Goal: Information Seeking & Learning: Learn about a topic

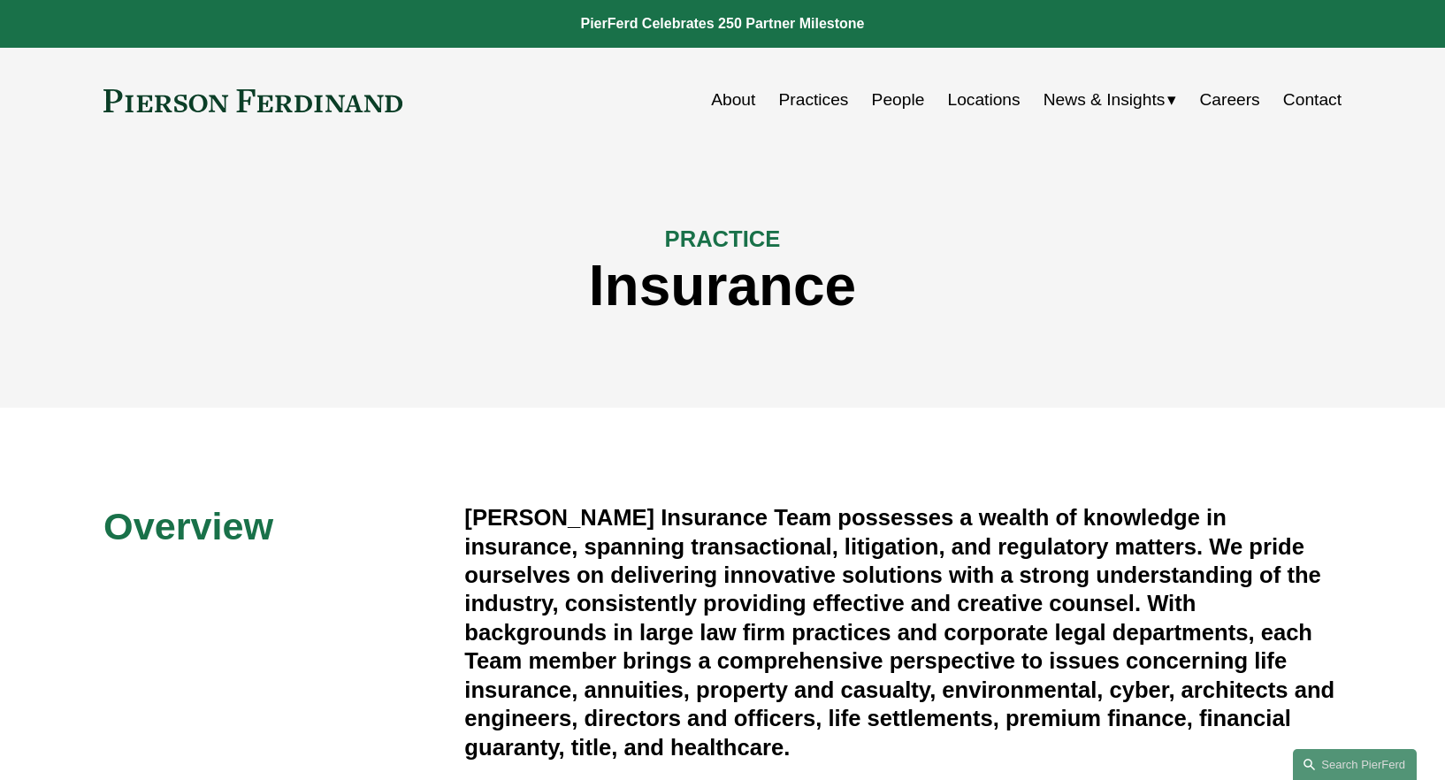
click at [897, 103] on link "People" at bounding box center [898, 100] width 53 height 34
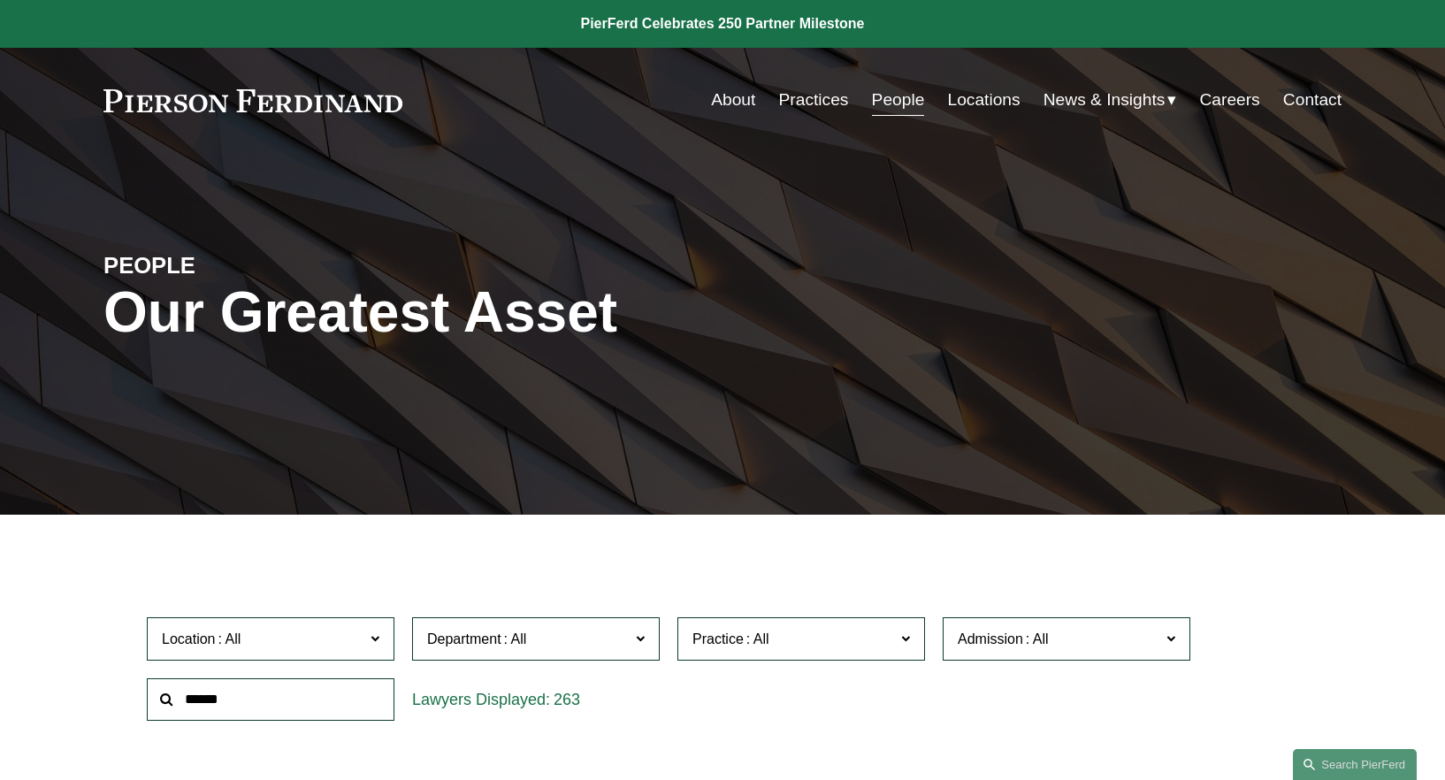
click at [253, 699] on input "text" at bounding box center [271, 699] width 248 height 43
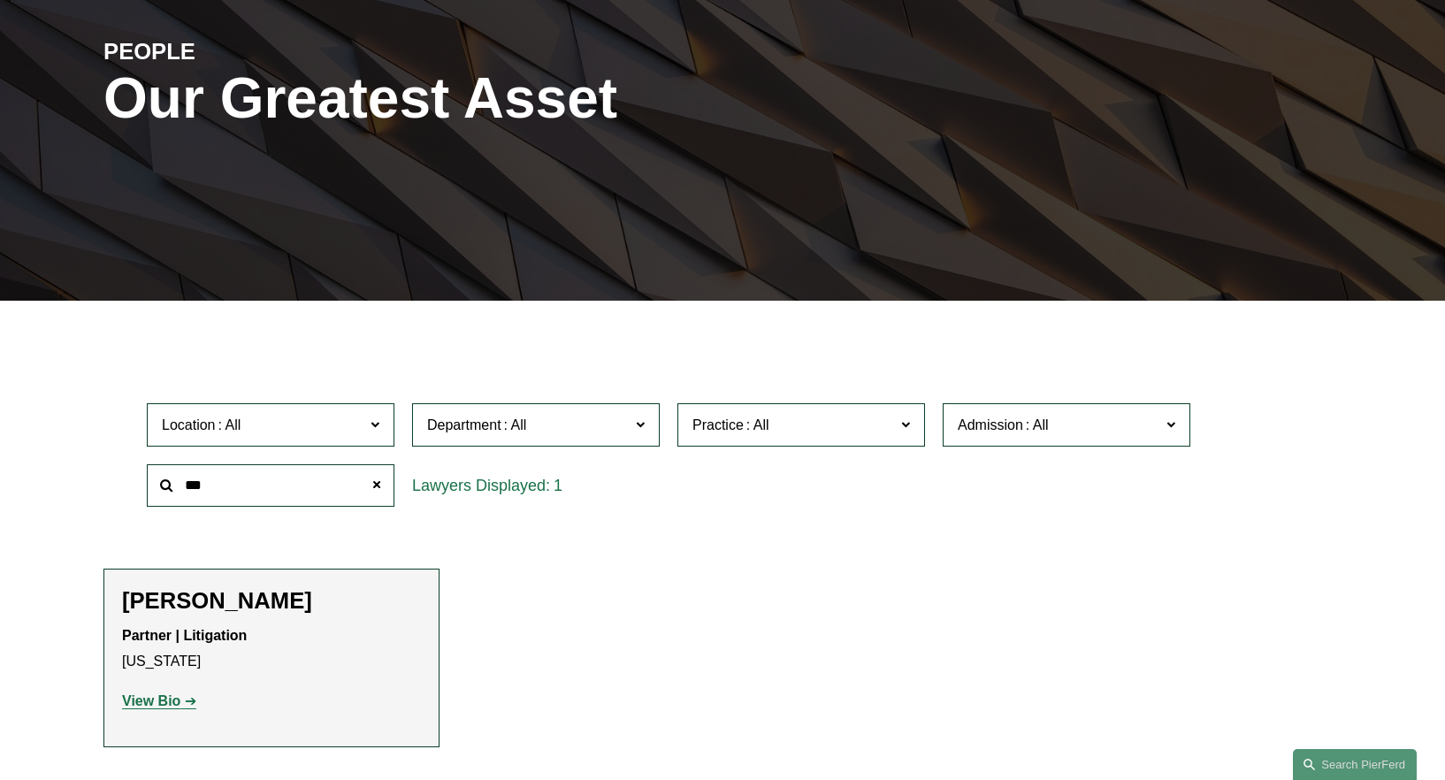
scroll to position [233, 0]
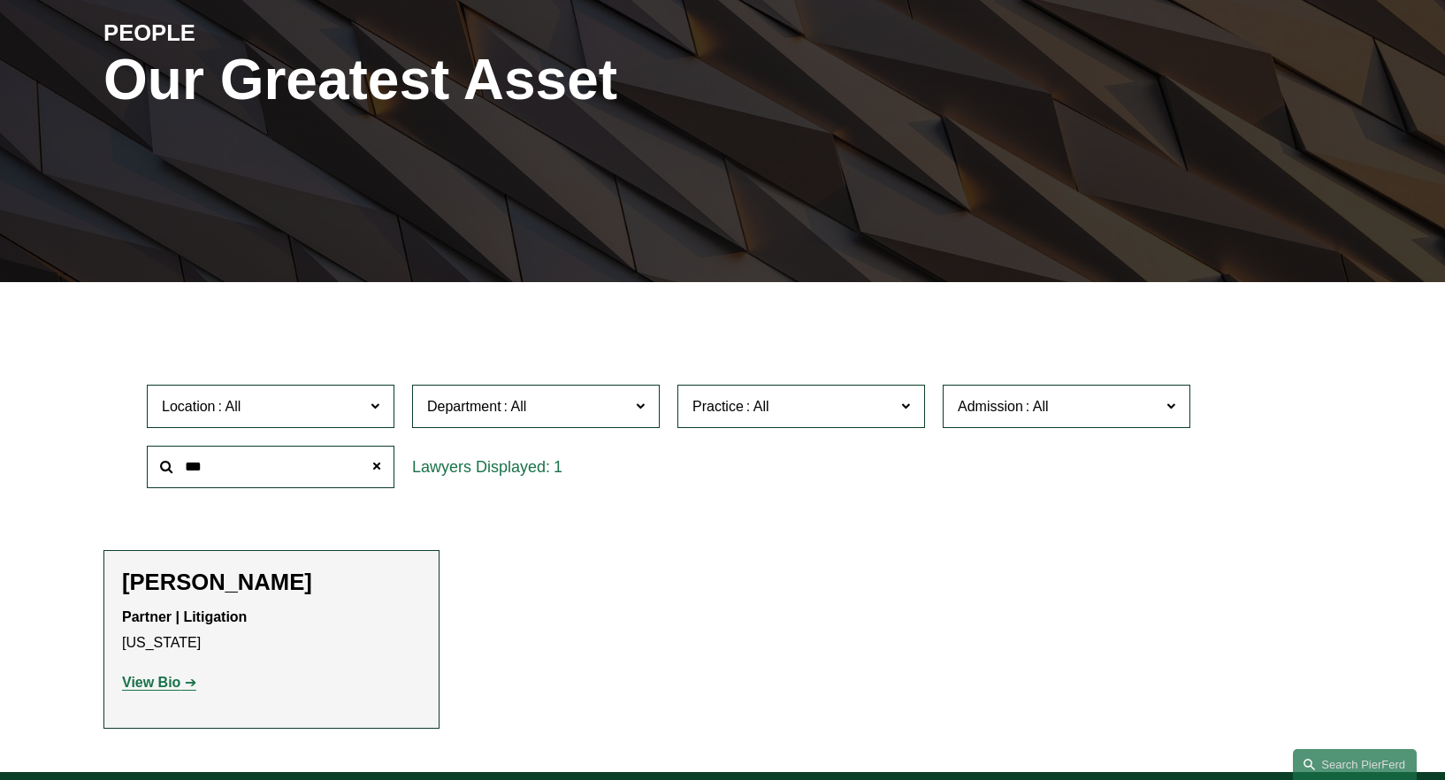
type input "***"
click at [168, 683] on strong "View Bio" at bounding box center [151, 682] width 58 height 15
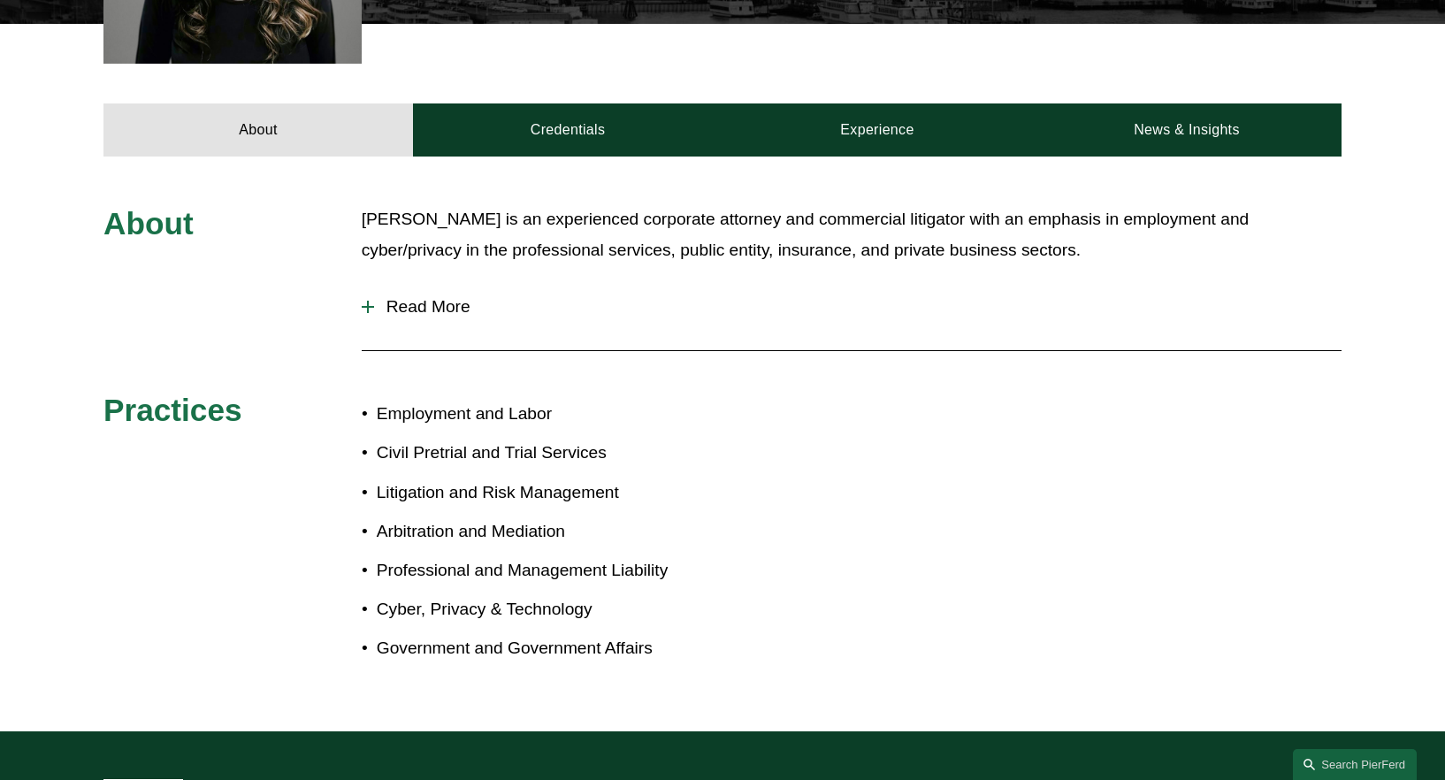
scroll to position [674, 0]
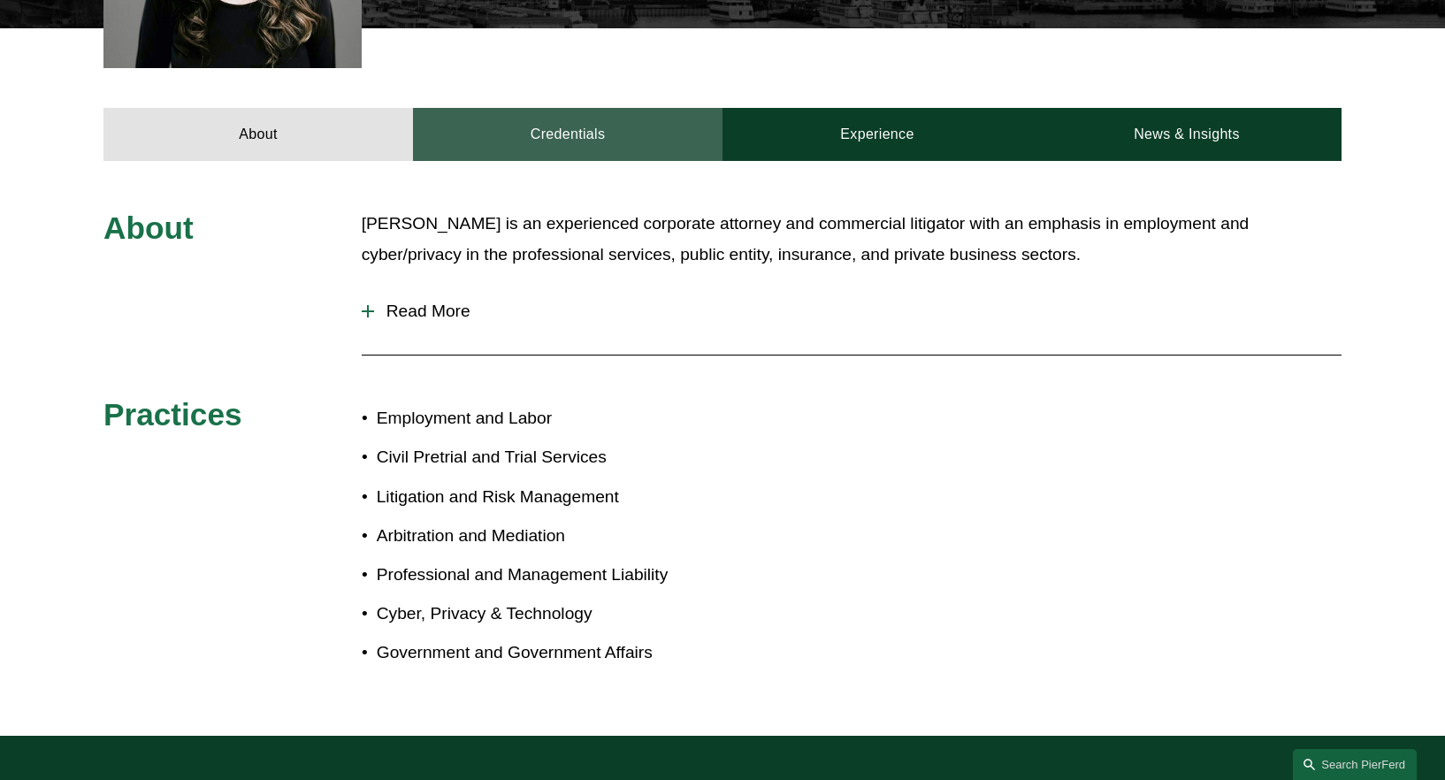
click at [599, 143] on link "Credentials" at bounding box center [567, 134] width 309 height 53
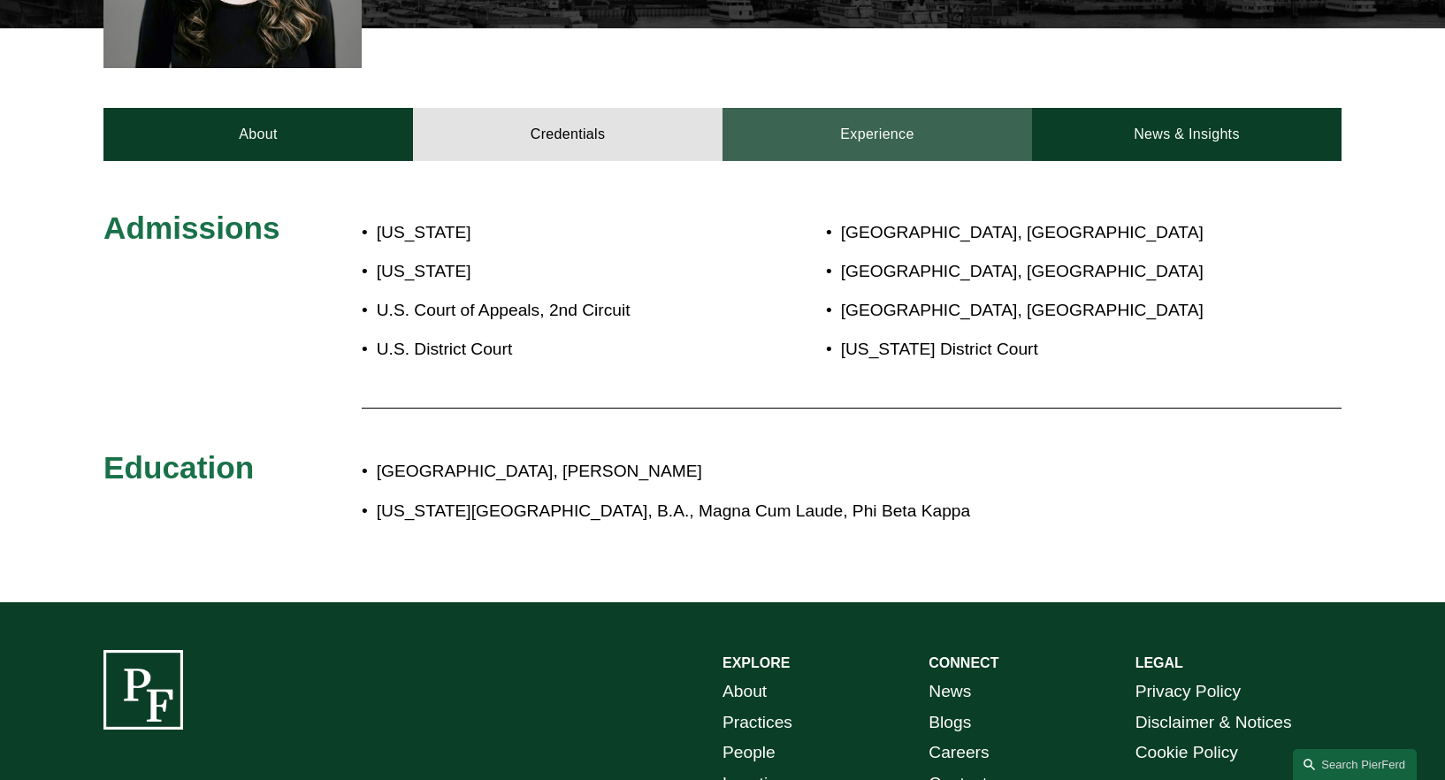
click at [952, 132] on link "Experience" at bounding box center [876, 134] width 309 height 53
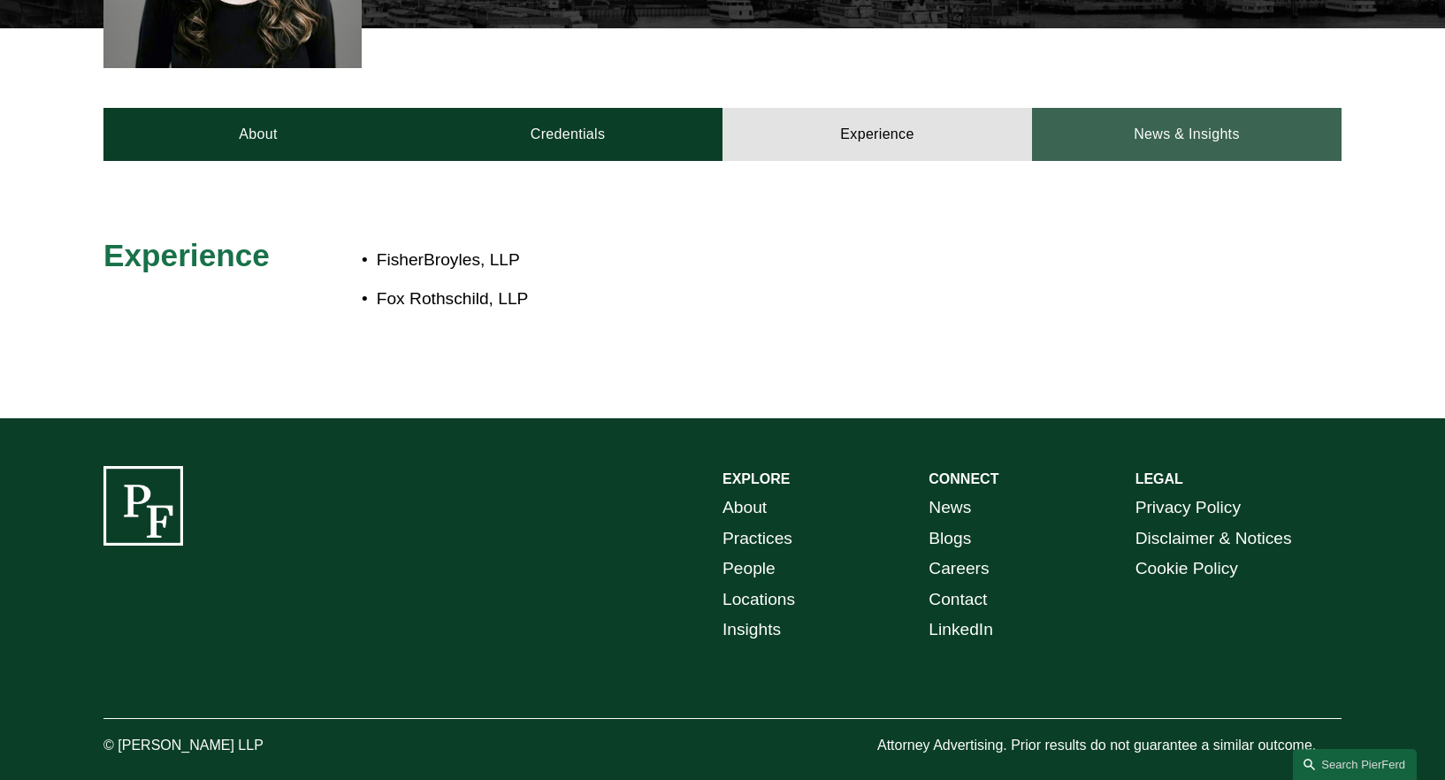
click at [1113, 149] on link "News & Insights" at bounding box center [1186, 134] width 309 height 53
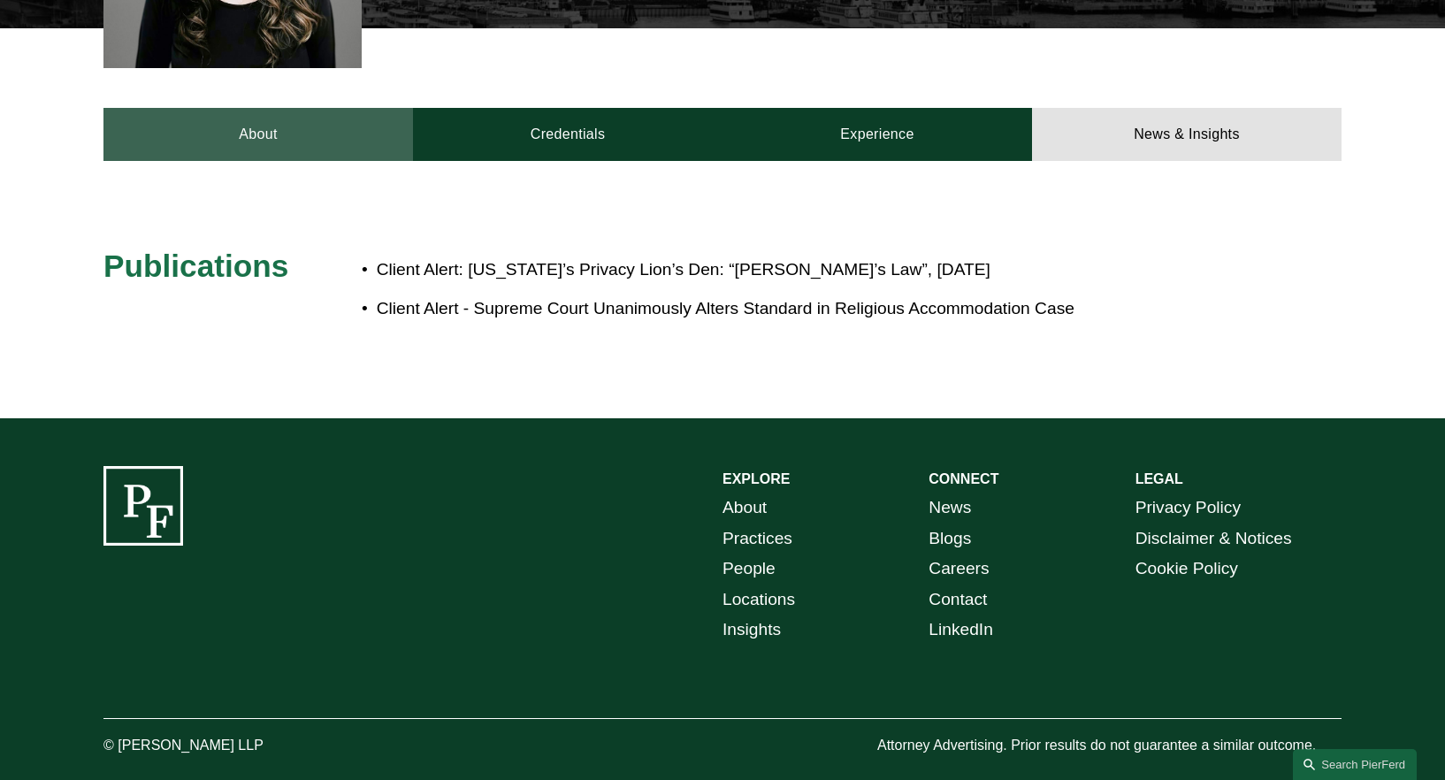
click at [309, 134] on link "About" at bounding box center [257, 134] width 309 height 53
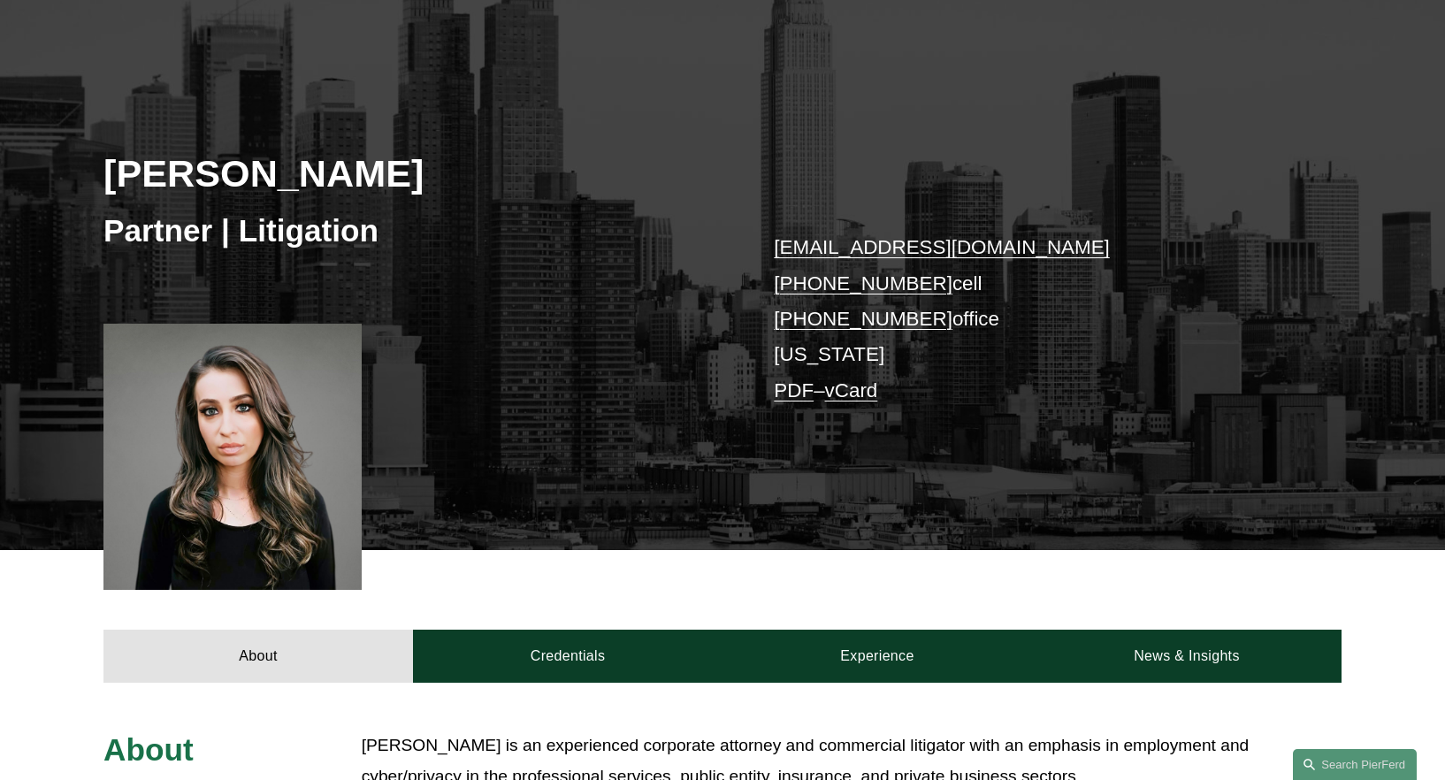
scroll to position [103, 0]
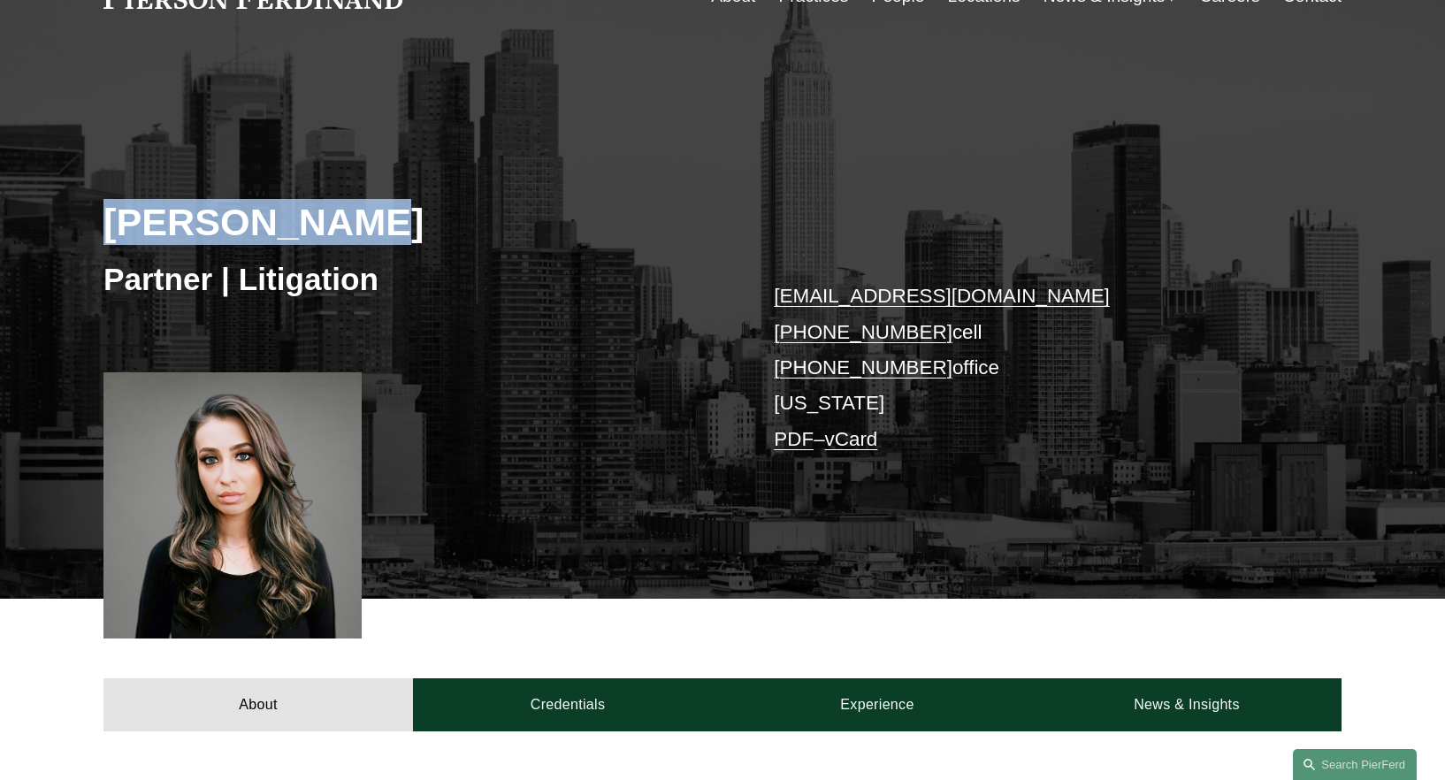
drag, startPoint x: 105, startPoint y: 226, endPoint x: 396, endPoint y: 233, distance: 291.0
click at [396, 233] on h2 "[PERSON_NAME]" at bounding box center [412, 222] width 619 height 46
copy h2 "[PERSON_NAME]"
